Goal: Task Accomplishment & Management: Manage account settings

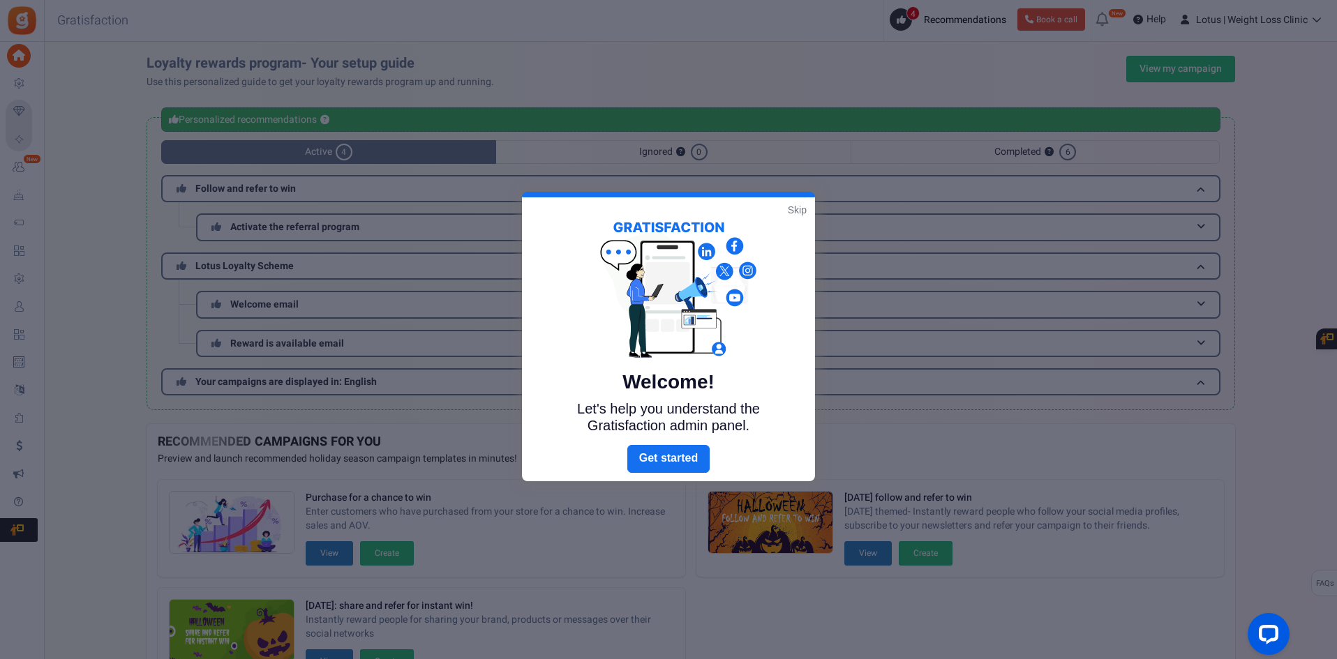
click at [797, 204] on link "Skip" at bounding box center [797, 210] width 19 height 14
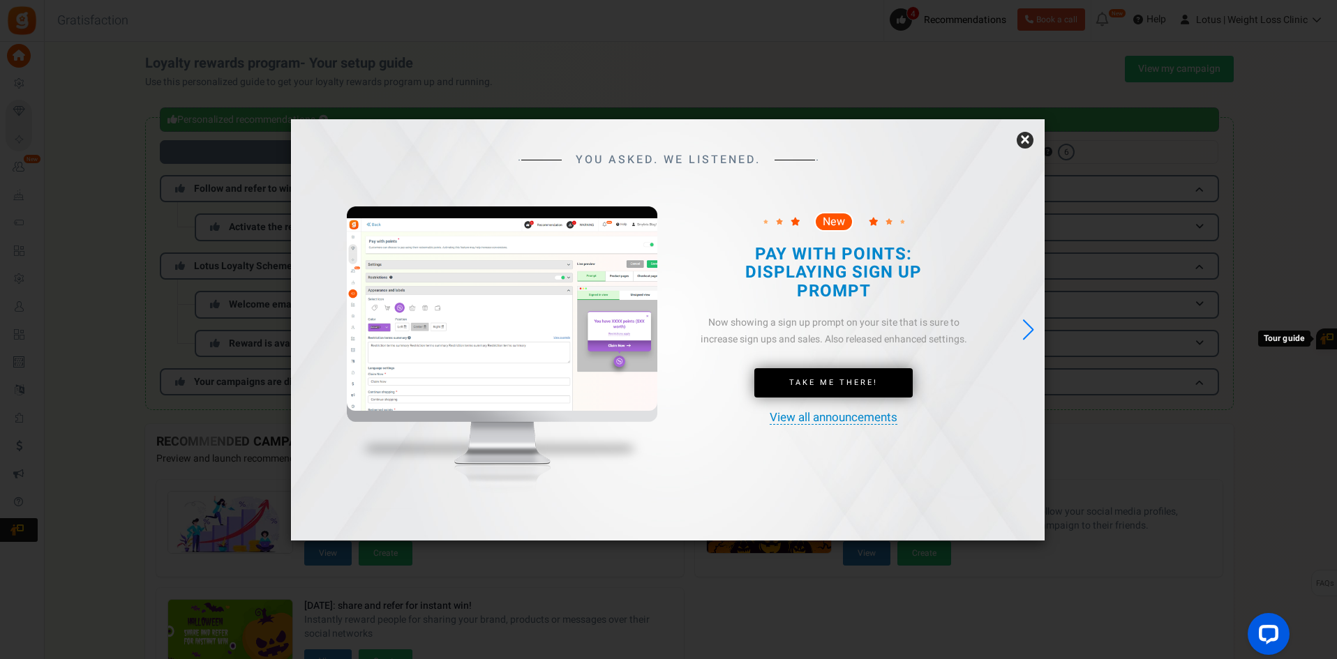
click at [1023, 140] on link "×" at bounding box center [1024, 140] width 17 height 17
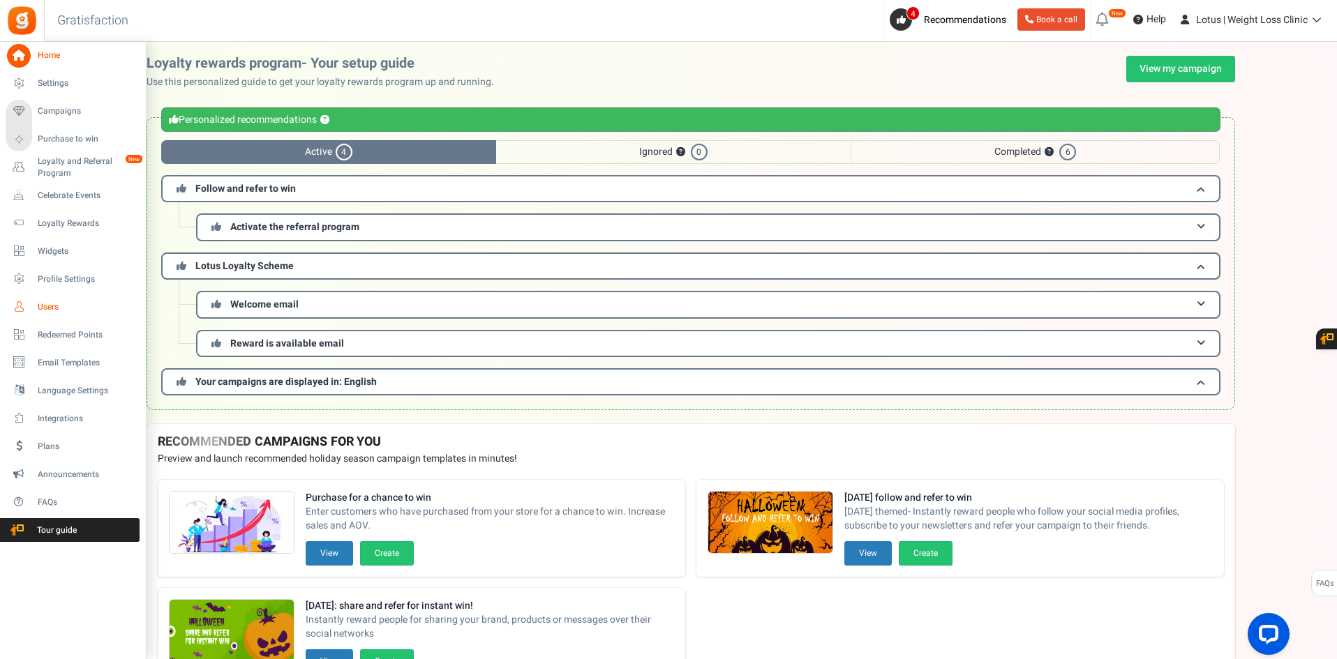
click at [63, 306] on span "Users" at bounding box center [87, 307] width 98 height 12
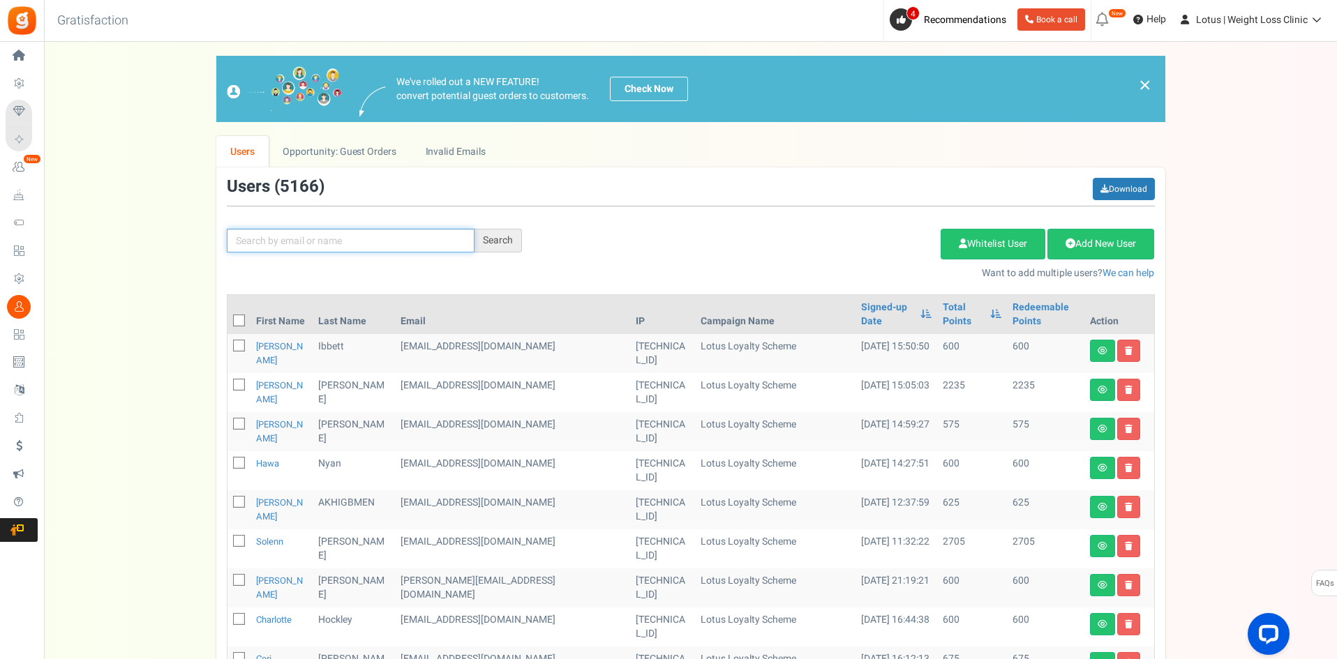
click at [270, 246] on input "text" at bounding box center [351, 241] width 248 height 24
paste input "[EMAIL_ADDRESS][DOMAIN_NAME]"
type input "[EMAIL_ADDRESS][DOMAIN_NAME]"
click at [488, 240] on div "Search" at bounding box center [497, 241] width 47 height 24
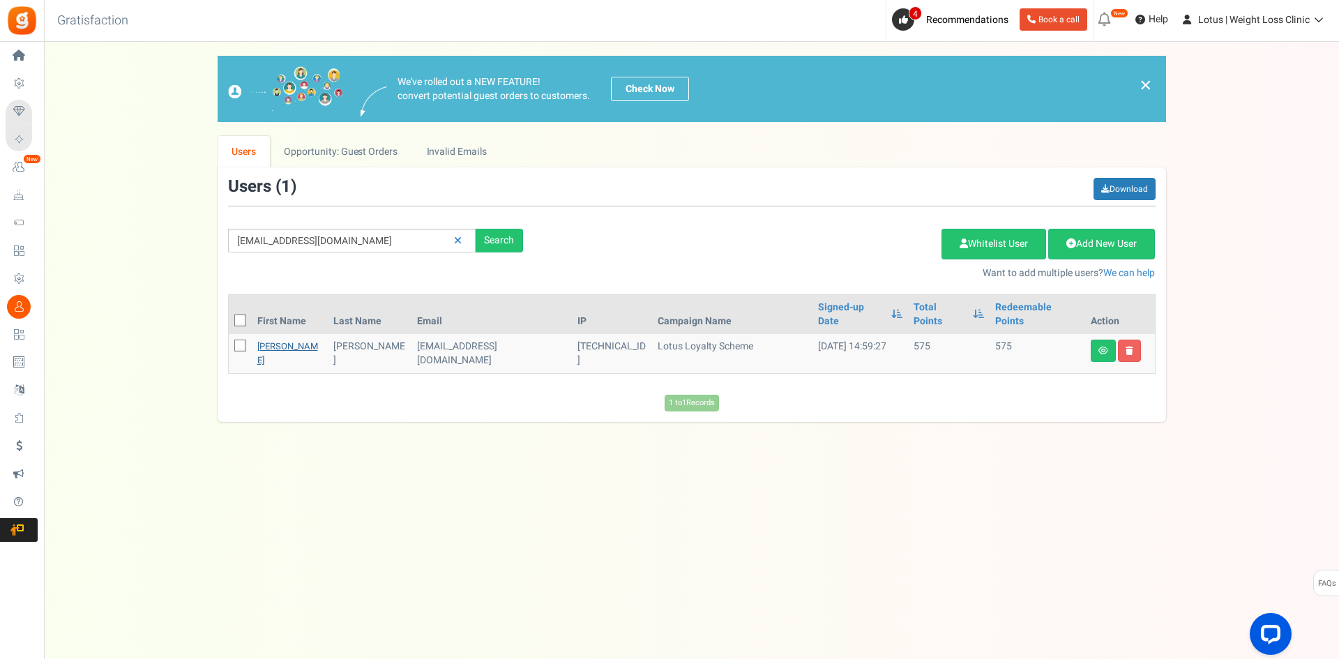
click at [280, 340] on link "[PERSON_NAME]" at bounding box center [287, 353] width 61 height 27
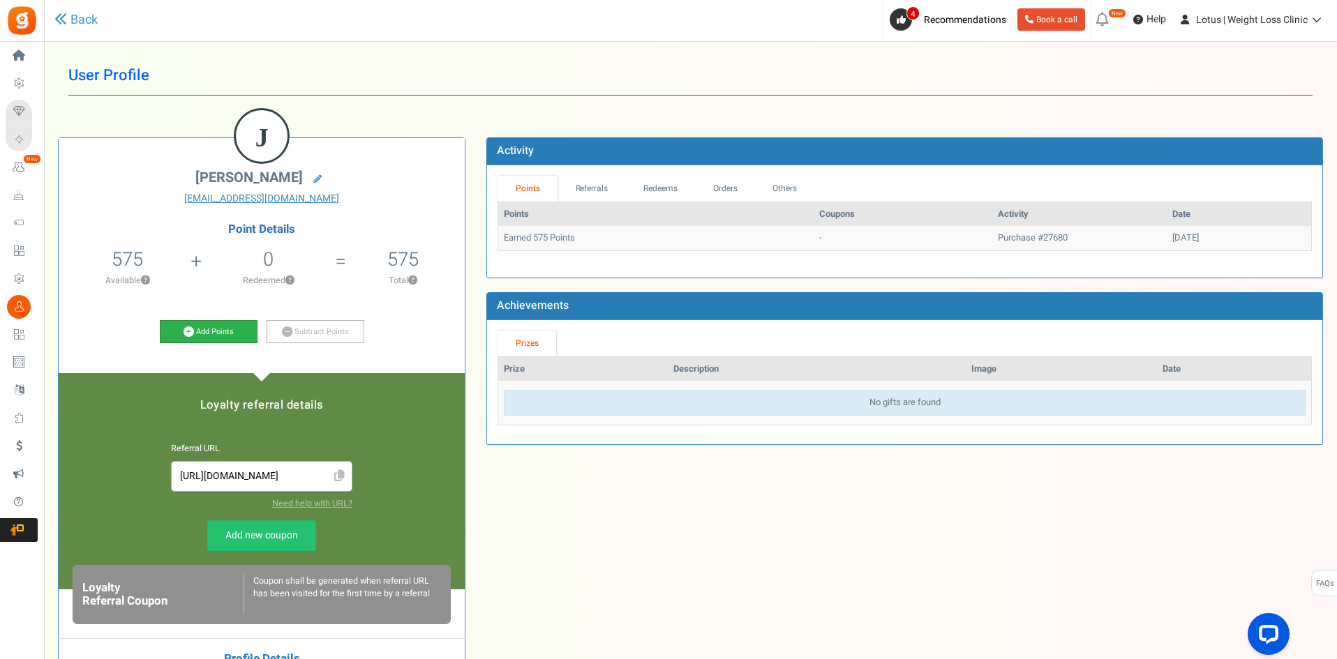
click at [213, 331] on link "Add Points" at bounding box center [209, 332] width 98 height 24
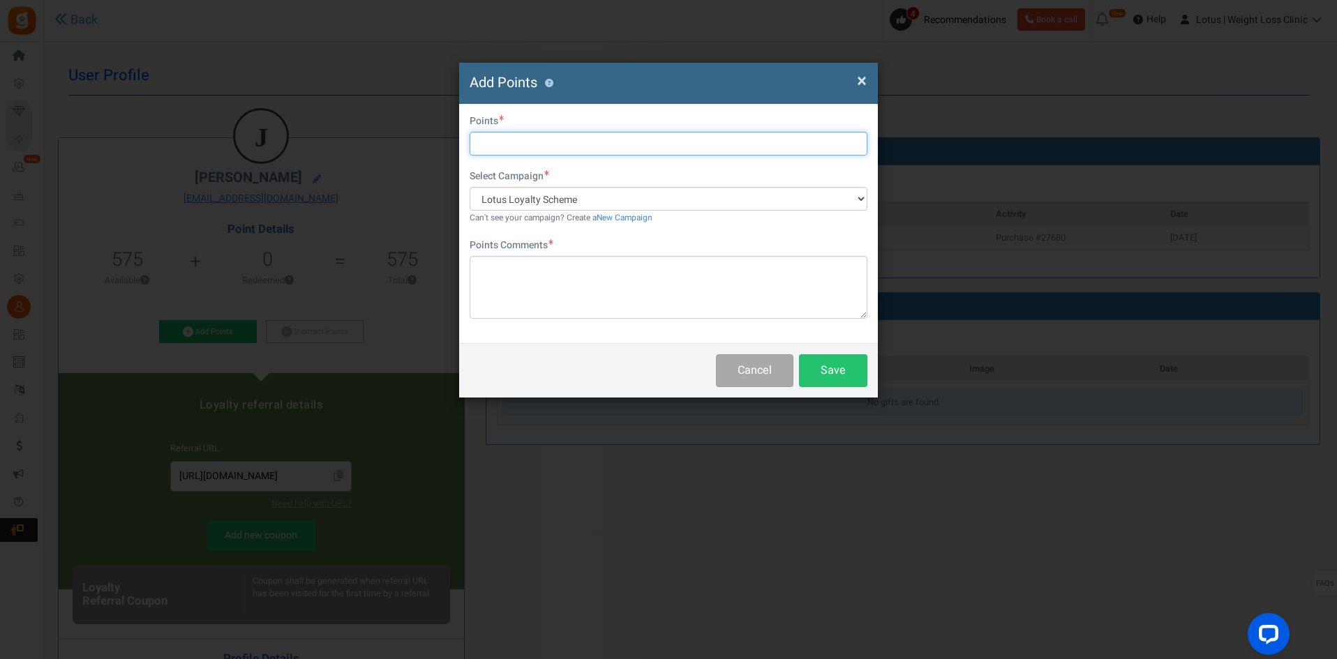
click at [487, 145] on input "text" at bounding box center [668, 144] width 398 height 24
type input "500"
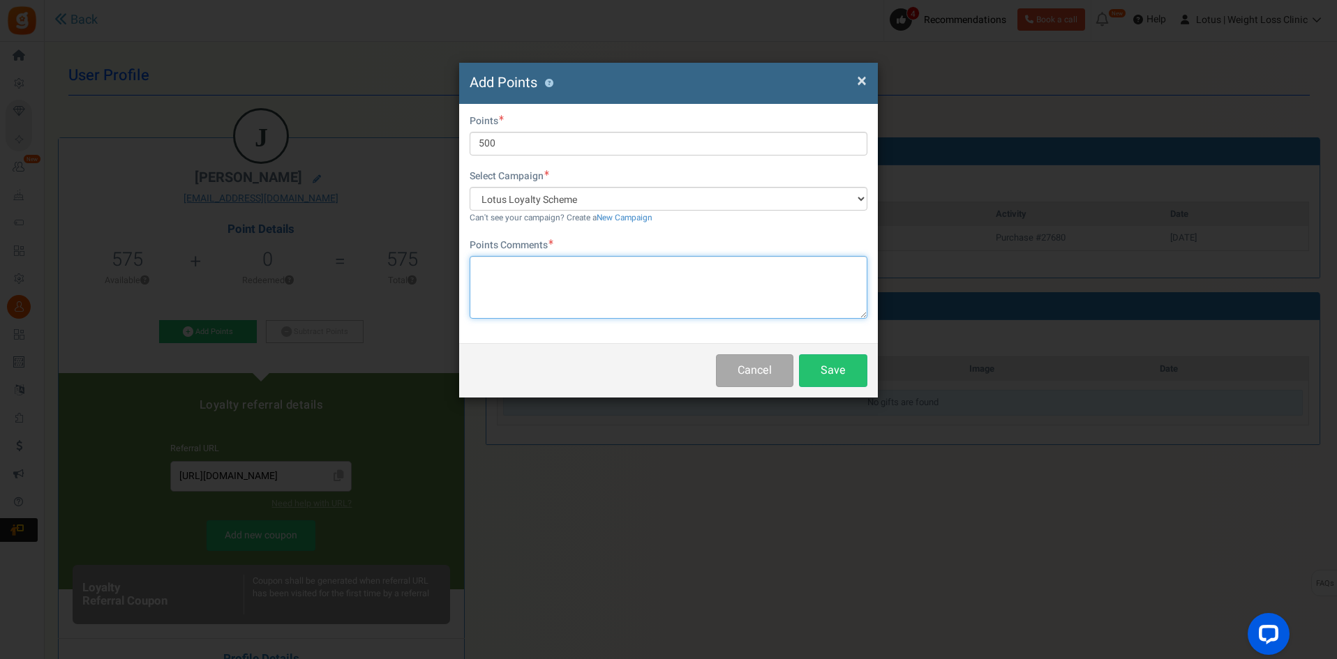
click at [518, 267] on textarea at bounding box center [668, 287] width 398 height 63
type textarea "O"
type textarea "initially got £10 off, but was referred, hence the addition"
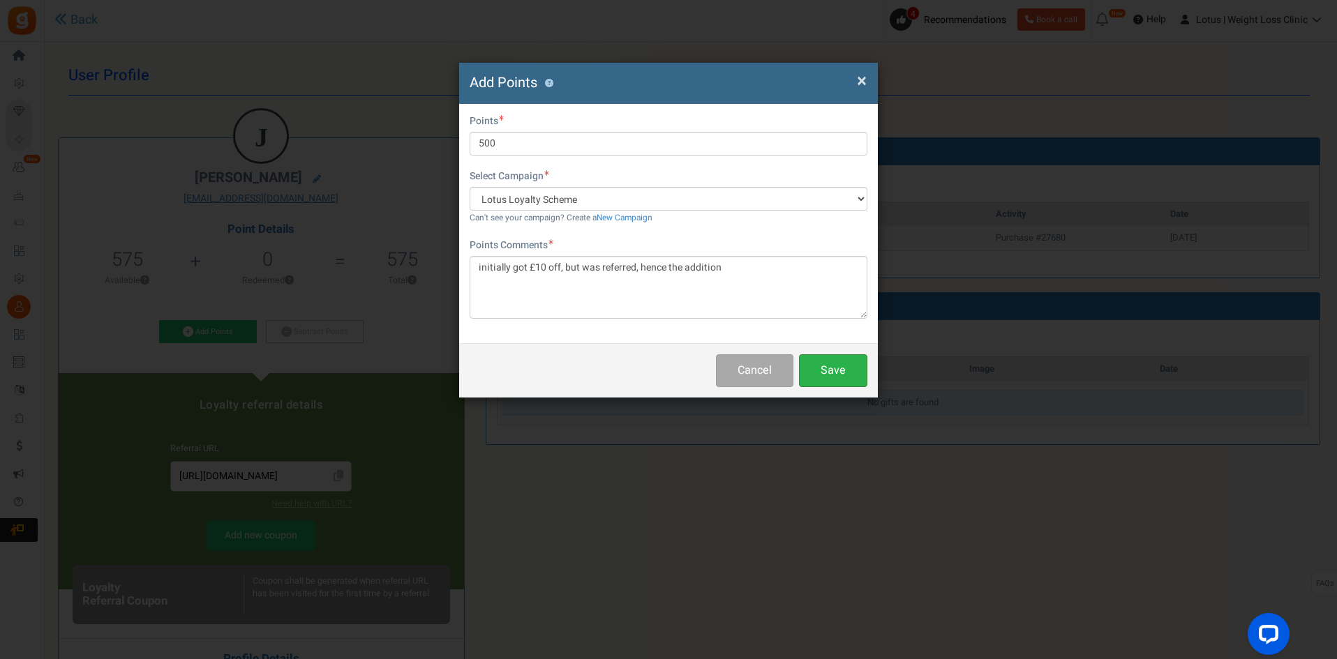
click at [825, 368] on button "Save" at bounding box center [833, 370] width 68 height 33
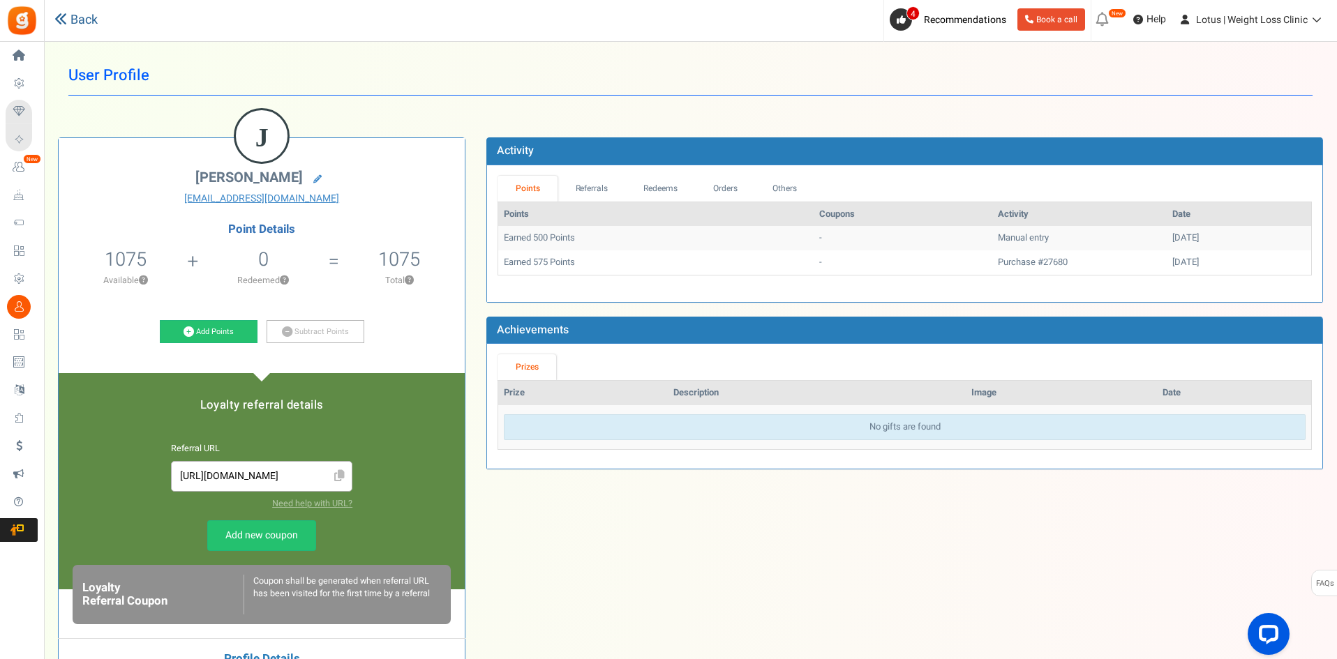
click at [90, 20] on link "Back" at bounding box center [75, 20] width 43 height 18
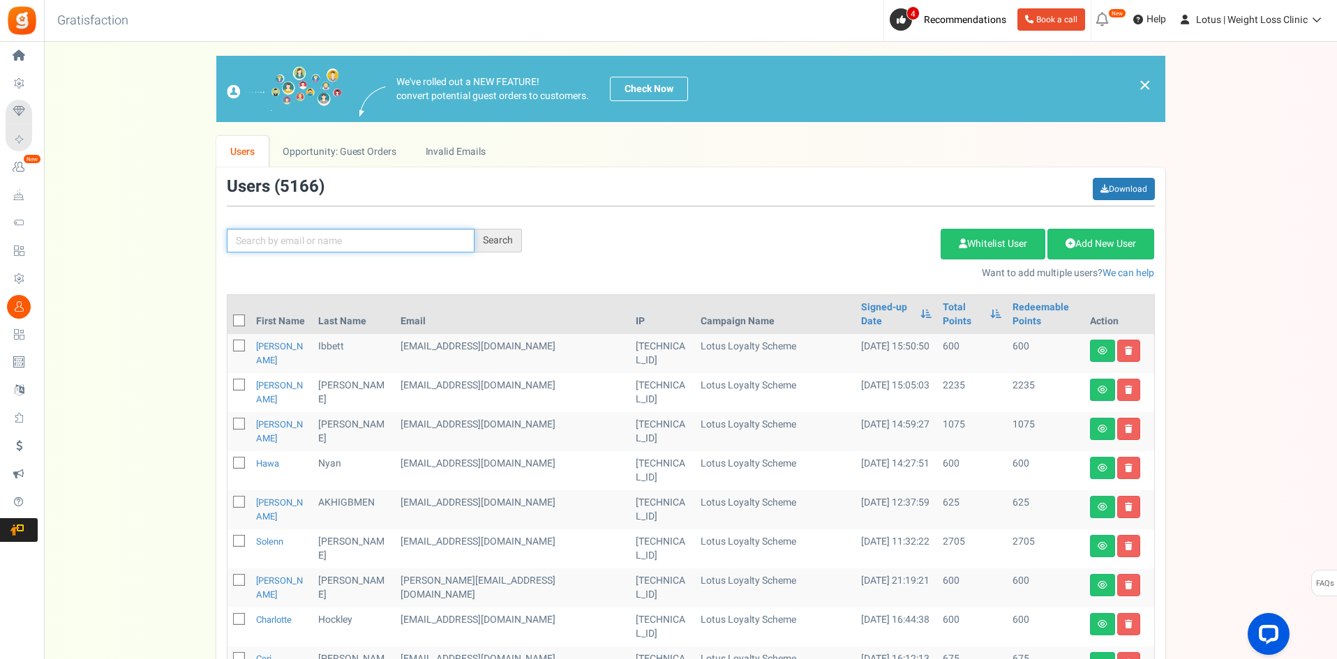
click at [286, 235] on input "text" at bounding box center [351, 241] width 248 height 24
paste input "[EMAIL_ADDRESS][DOMAIN_NAME]"
type input "[EMAIL_ADDRESS][DOMAIN_NAME]"
click at [495, 236] on div "Search" at bounding box center [497, 241] width 47 height 24
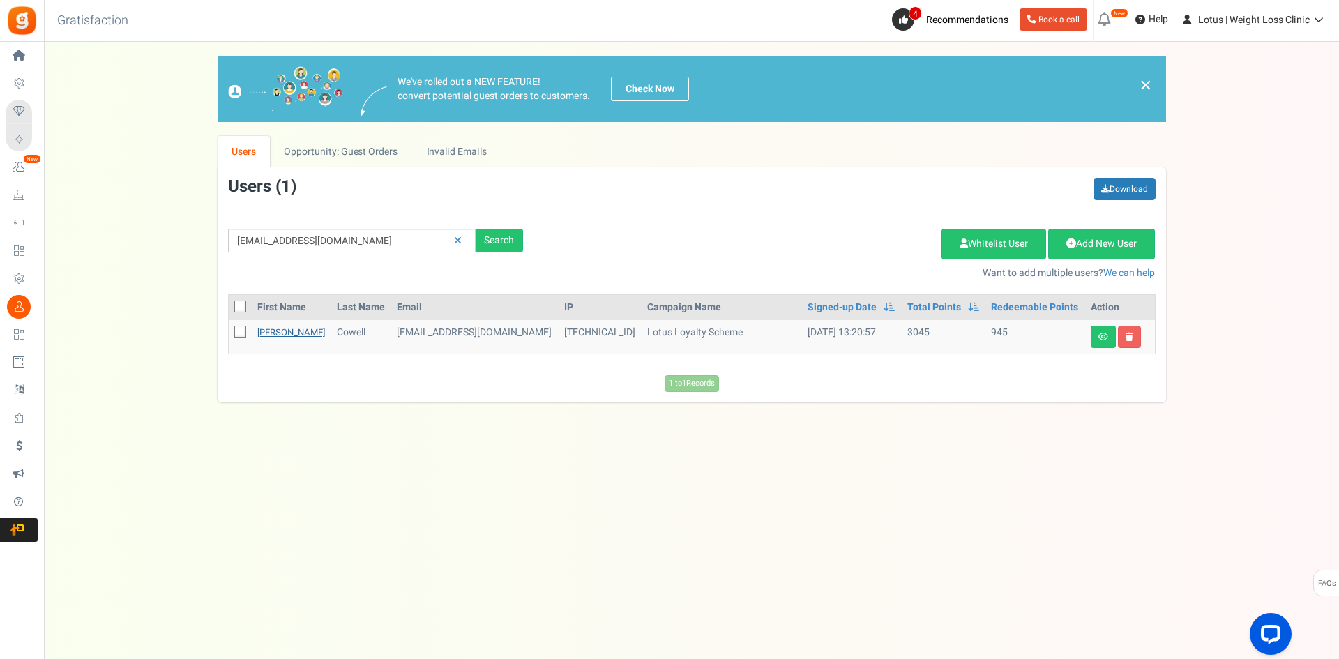
click at [287, 330] on link "[PERSON_NAME]" at bounding box center [291, 332] width 68 height 13
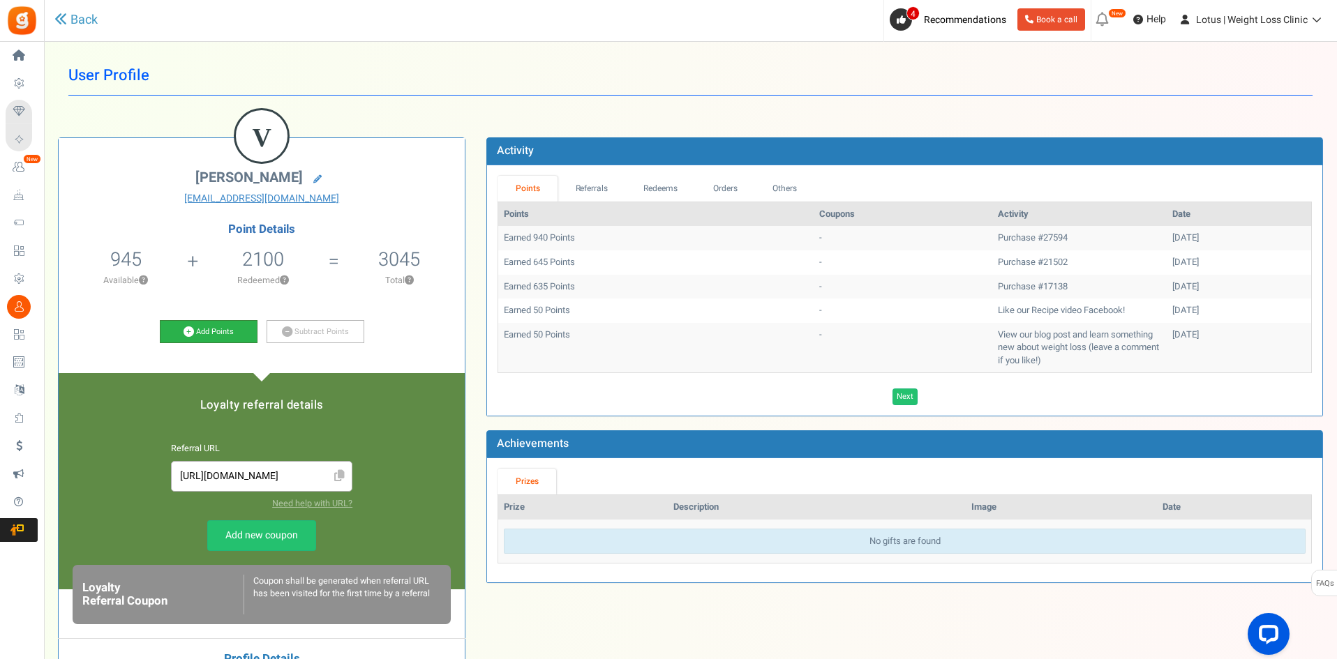
click at [193, 333] on icon at bounding box center [188, 331] width 10 height 10
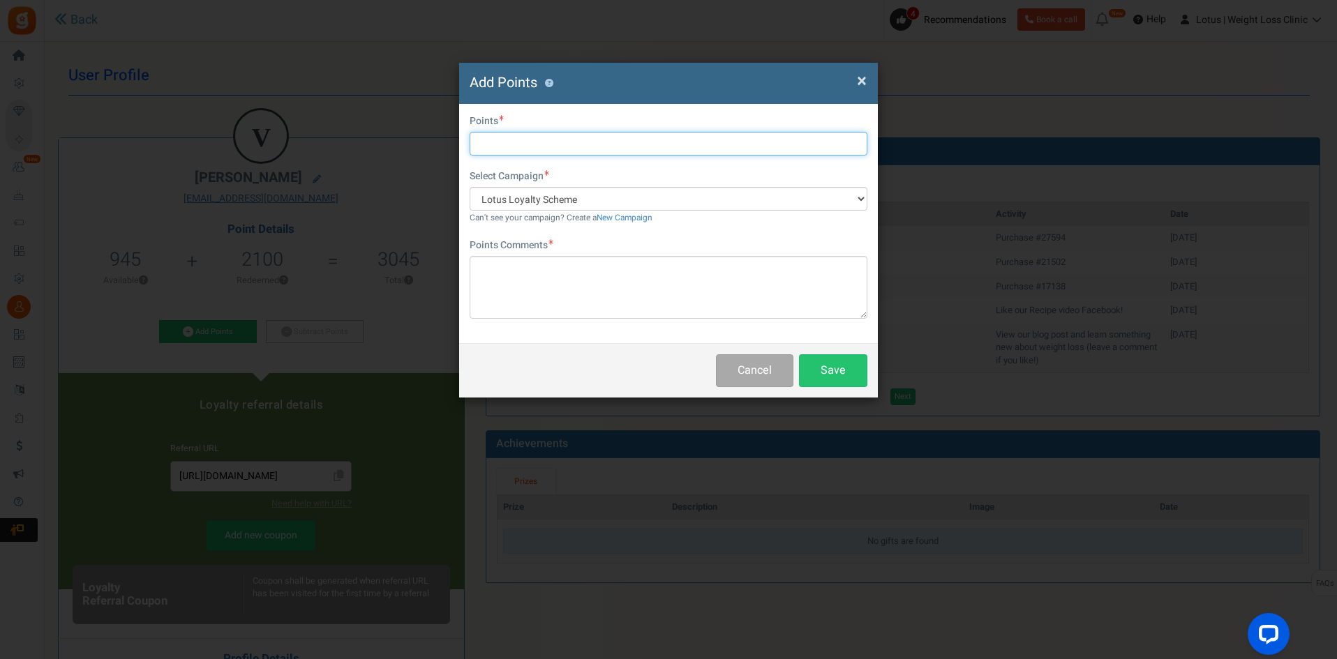
click at [485, 153] on input "text" at bounding box center [668, 144] width 398 height 24
type input "1500"
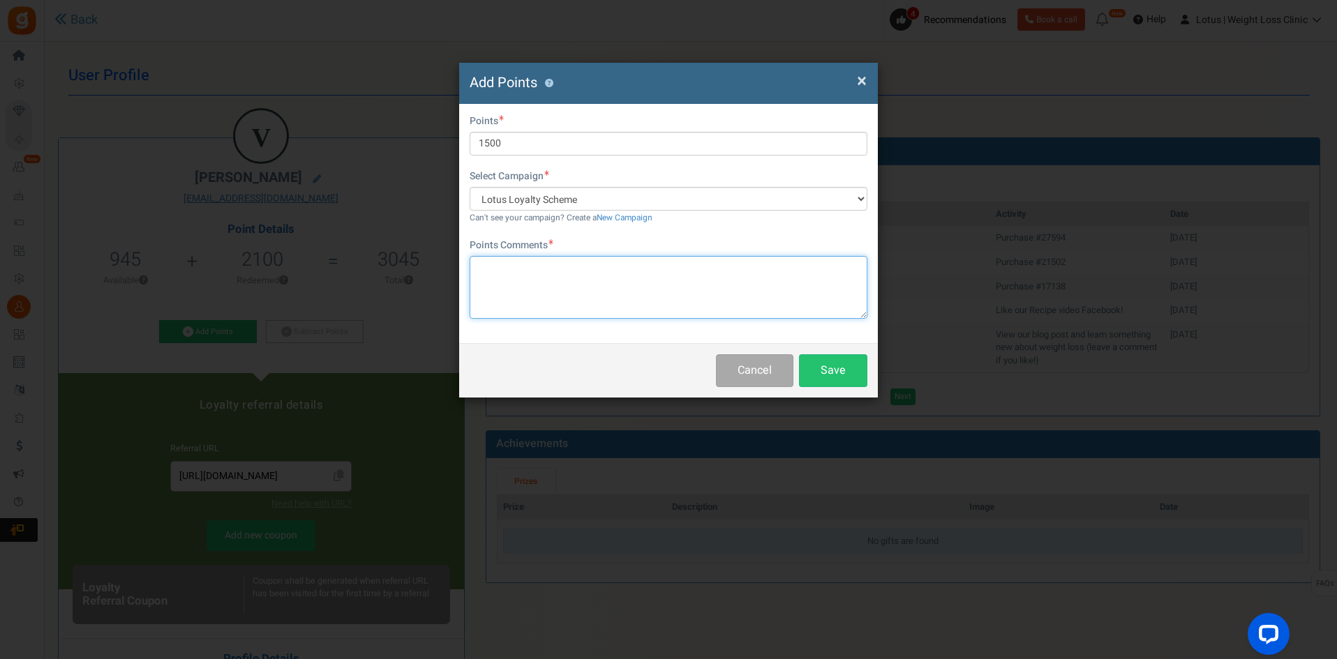
click at [517, 283] on textarea at bounding box center [668, 287] width 398 height 63
type textarea "Referral points"
click at [844, 377] on button "Save" at bounding box center [833, 370] width 68 height 33
